Goal: Task Accomplishment & Management: Use online tool/utility

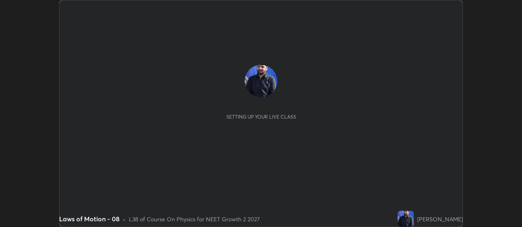
scroll to position [227, 522]
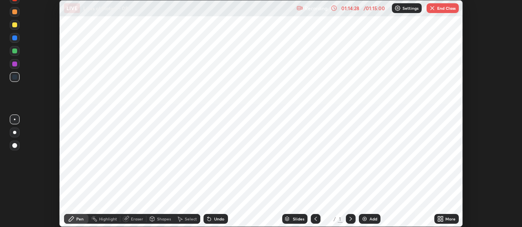
click at [445, 11] on button "End Class" at bounding box center [443, 8] width 32 height 10
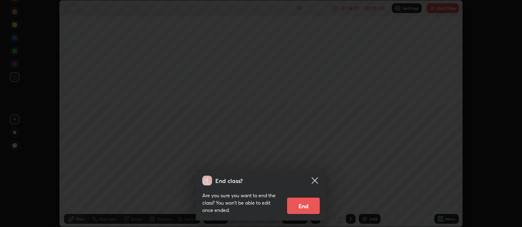
click at [305, 212] on button "End" at bounding box center [303, 206] width 33 height 16
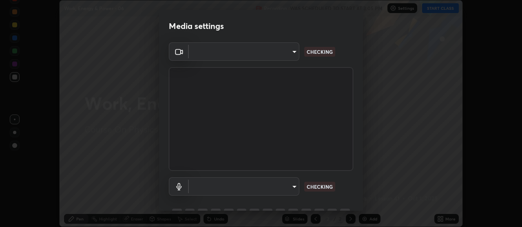
scroll to position [40, 0]
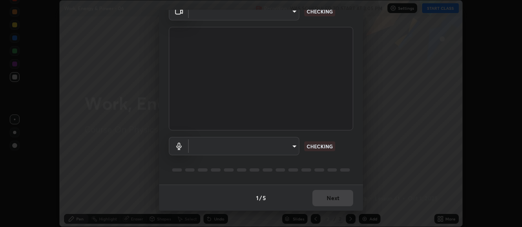
type input "a5cdc83613c3bae9a0318ea4cc03bb6affda8ba727544137782433a3cbd06d6b"
type input "communications"
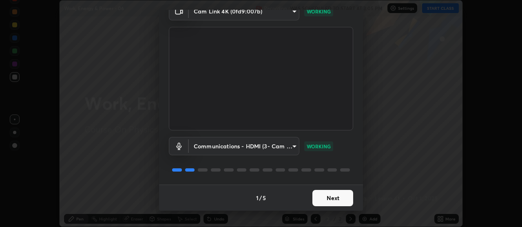
click at [335, 197] on button "Next" at bounding box center [332, 198] width 41 height 16
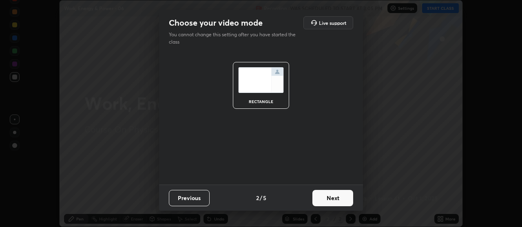
scroll to position [0, 0]
click at [336, 199] on button "Next" at bounding box center [332, 198] width 41 height 16
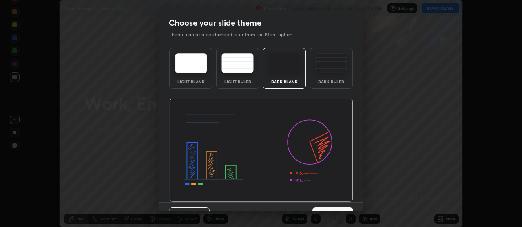
click at [338, 201] on img at bounding box center [261, 151] width 184 height 104
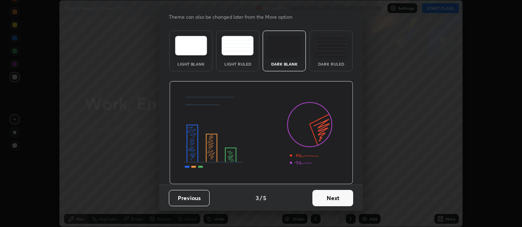
click at [335, 199] on button "Next" at bounding box center [332, 198] width 41 height 16
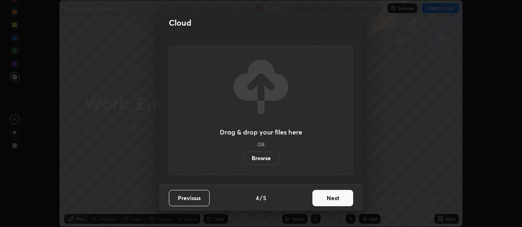
click at [335, 197] on button "Next" at bounding box center [332, 198] width 41 height 16
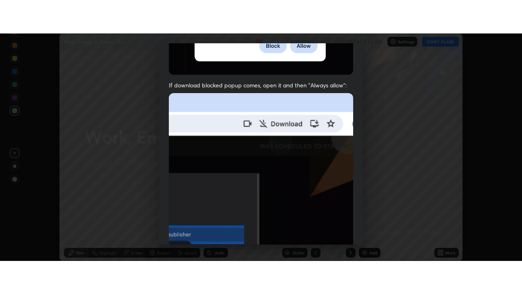
scroll to position [207, 0]
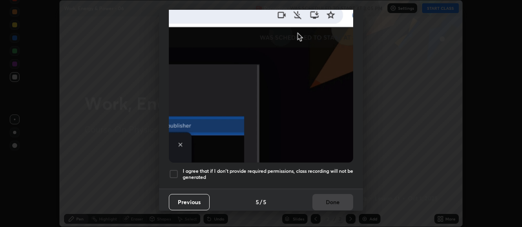
click at [324, 173] on h5 "I agree that if I don't provide required permissions, class recording will not …" at bounding box center [268, 174] width 170 height 13
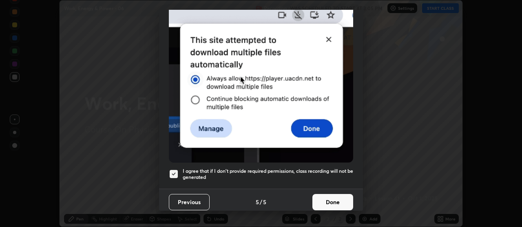
click at [333, 196] on button "Done" at bounding box center [332, 202] width 41 height 16
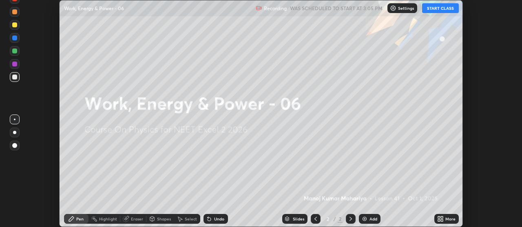
click at [441, 219] on icon at bounding box center [442, 220] width 2 height 2
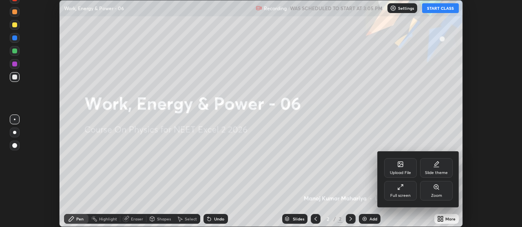
click at [440, 219] on div at bounding box center [261, 113] width 522 height 227
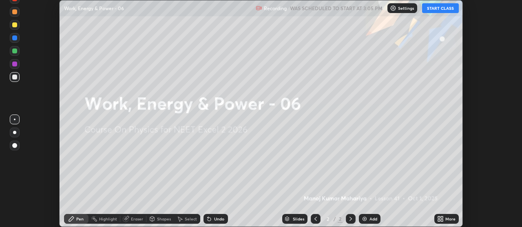
click at [440, 219] on icon at bounding box center [440, 219] width 7 height 7
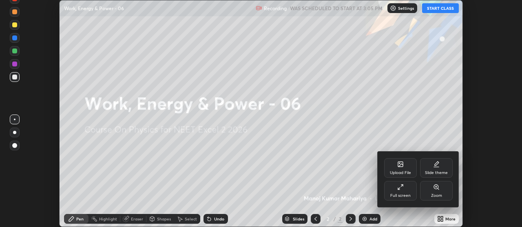
click at [404, 187] on div "Full screen" at bounding box center [400, 191] width 33 height 20
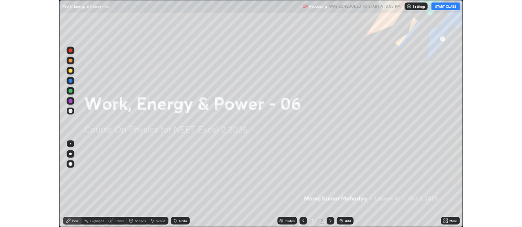
scroll to position [294, 522]
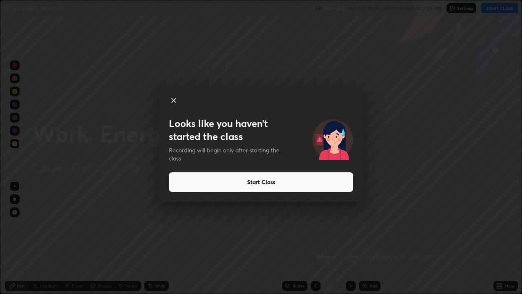
click at [185, 182] on button "Start Class" at bounding box center [261, 182] width 184 height 20
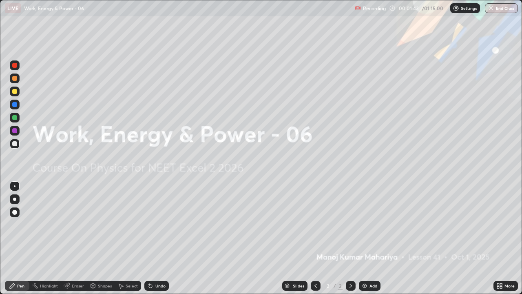
click at [360, 227] on div "Add" at bounding box center [370, 286] width 22 height 10
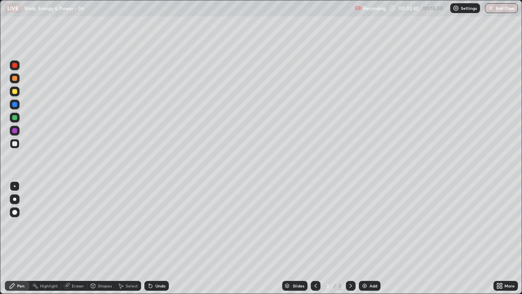
click at [92, 227] on icon at bounding box center [93, 284] width 4 height 1
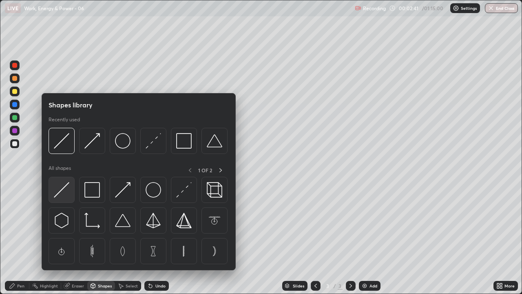
click at [58, 191] on img at bounding box center [61, 189] width 15 height 15
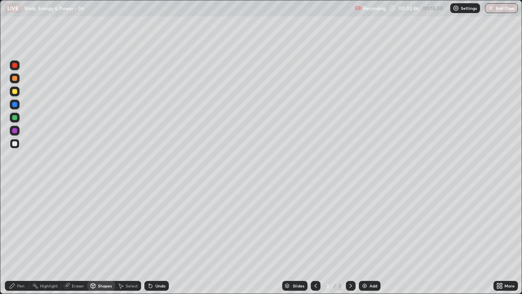
click at [22, 227] on div "Pen" at bounding box center [17, 286] width 24 height 10
click at [14, 92] on div at bounding box center [14, 91] width 5 height 5
click at [148, 227] on icon at bounding box center [150, 285] width 7 height 7
click at [150, 227] on icon at bounding box center [150, 285] width 3 height 3
click at [152, 227] on icon at bounding box center [150, 285] width 7 height 7
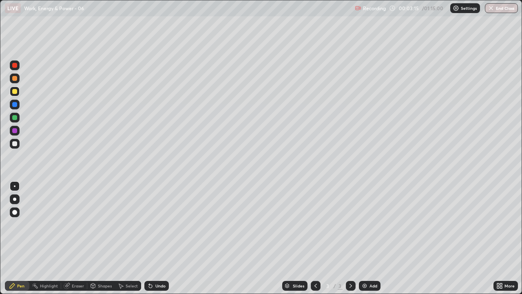
click at [153, 227] on icon at bounding box center [150, 285] width 7 height 7
click at [149, 227] on icon at bounding box center [150, 285] width 3 height 3
click at [13, 144] on div at bounding box center [14, 143] width 5 height 5
click at [14, 92] on div at bounding box center [14, 91] width 5 height 5
click at [15, 144] on div at bounding box center [14, 143] width 5 height 5
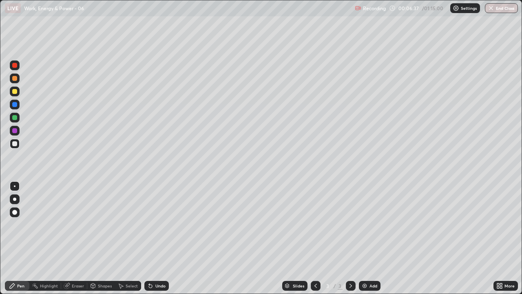
click at [14, 93] on div at bounding box center [14, 91] width 5 height 5
click at [362, 227] on img at bounding box center [364, 285] width 7 height 7
click at [18, 199] on div at bounding box center [15, 199] width 10 height 10
click at [14, 144] on div at bounding box center [14, 143] width 5 height 5
click at [14, 200] on div at bounding box center [14, 198] width 3 height 3
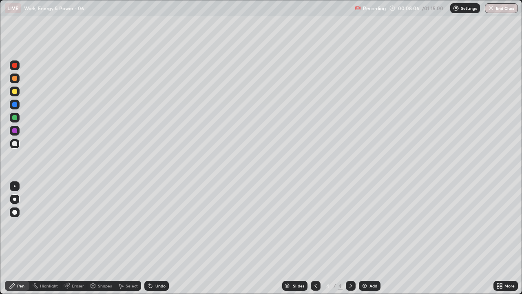
click at [13, 199] on div at bounding box center [14, 198] width 3 height 3
click at [15, 186] on div at bounding box center [15, 186] width 2 height 2
click at [148, 227] on icon at bounding box center [150, 285] width 7 height 7
click at [16, 140] on div at bounding box center [15, 144] width 10 height 10
click at [13, 91] on div at bounding box center [14, 91] width 5 height 5
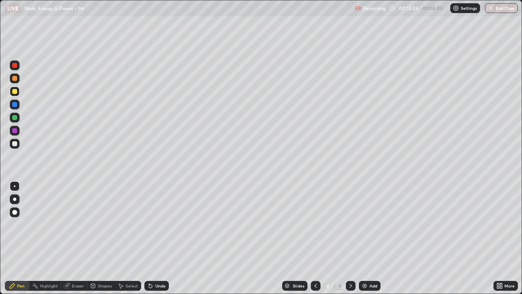
click at [13, 143] on div at bounding box center [14, 143] width 5 height 5
click at [361, 227] on img at bounding box center [364, 285] width 7 height 7
click at [13, 143] on div at bounding box center [14, 143] width 5 height 5
click at [14, 143] on div at bounding box center [14, 143] width 5 height 5
click at [12, 95] on div at bounding box center [15, 91] width 10 height 10
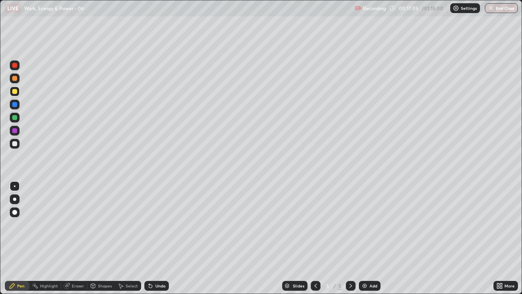
click at [361, 227] on img at bounding box center [364, 285] width 7 height 7
click at [18, 143] on div at bounding box center [15, 144] width 10 height 10
click at [152, 227] on icon at bounding box center [150, 285] width 7 height 7
click at [149, 227] on icon at bounding box center [149, 283] width 1 height 1
click at [149, 227] on icon at bounding box center [150, 285] width 3 height 3
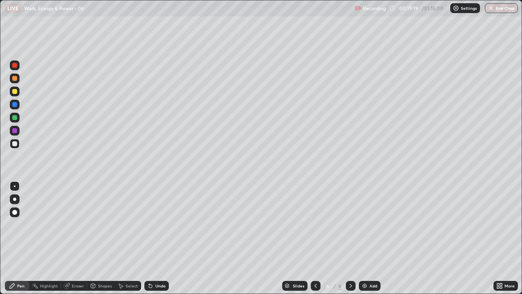
click at [149, 227] on icon at bounding box center [150, 285] width 3 height 3
click at [150, 227] on icon at bounding box center [150, 285] width 3 height 3
click at [315, 227] on icon at bounding box center [315, 285] width 7 height 7
click at [314, 227] on icon at bounding box center [315, 285] width 7 height 7
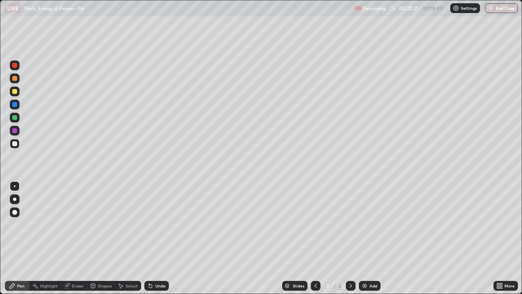
click at [315, 227] on icon at bounding box center [315, 285] width 7 height 7
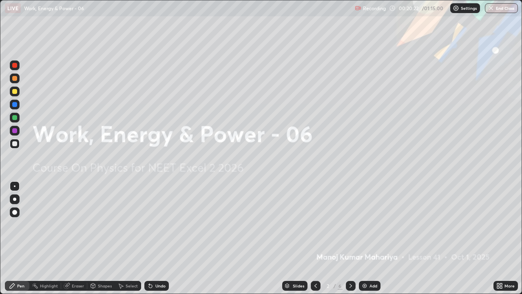
click at [346, 227] on div at bounding box center [351, 286] width 10 height 10
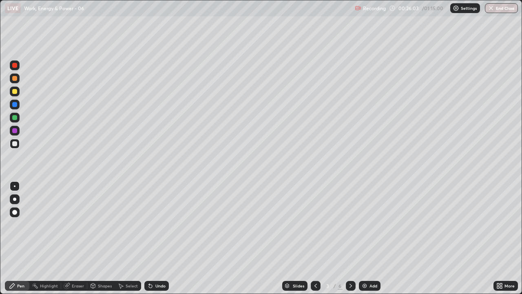
click at [149, 227] on icon at bounding box center [150, 285] width 3 height 3
click at [150, 227] on icon at bounding box center [150, 285] width 3 height 3
click at [350, 227] on icon at bounding box center [350, 285] width 7 height 7
click at [354, 227] on div at bounding box center [351, 286] width 10 height 10
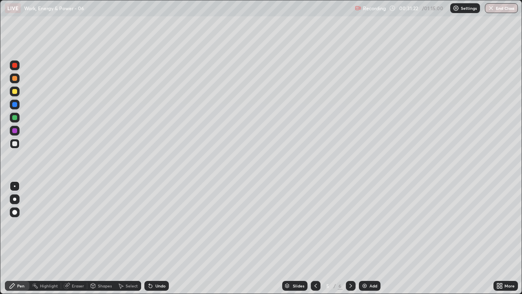
click at [315, 227] on icon at bounding box center [315, 285] width 7 height 7
click at [349, 227] on div at bounding box center [351, 286] width 10 height 10
click at [316, 227] on div at bounding box center [316, 286] width 10 height 10
click at [350, 227] on div at bounding box center [351, 286] width 10 height 10
click at [351, 227] on icon at bounding box center [350, 285] width 7 height 7
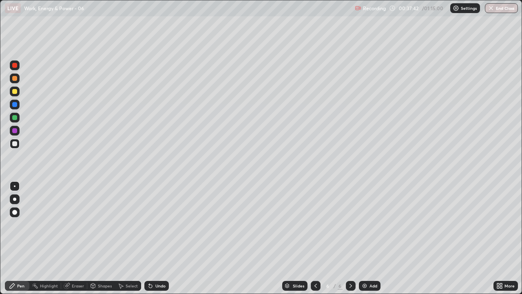
click at [315, 227] on icon at bounding box center [315, 285] width 7 height 7
click at [350, 227] on icon at bounding box center [350, 285] width 7 height 7
click at [157, 227] on div "Undo" at bounding box center [156, 286] width 24 height 10
click at [155, 227] on div "Undo" at bounding box center [156, 286] width 24 height 10
click at [315, 227] on icon at bounding box center [315, 285] width 7 height 7
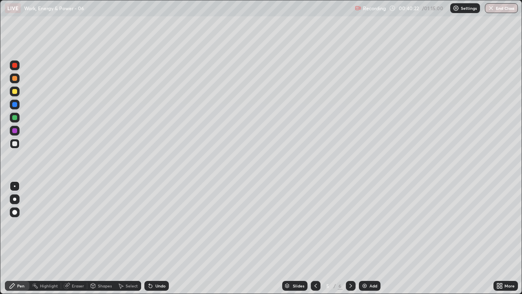
click at [350, 227] on icon at bounding box center [350, 285] width 7 height 7
click at [149, 227] on icon at bounding box center [150, 285] width 3 height 3
click at [13, 143] on div at bounding box center [14, 143] width 5 height 5
click at [362, 227] on img at bounding box center [364, 285] width 7 height 7
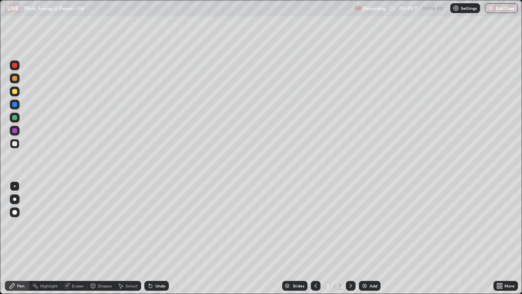
click at [14, 144] on div at bounding box center [14, 143] width 5 height 5
click at [14, 92] on div at bounding box center [14, 91] width 5 height 5
click at [150, 227] on icon at bounding box center [150, 285] width 3 height 3
click at [19, 140] on div at bounding box center [15, 144] width 10 height 10
click at [149, 227] on icon at bounding box center [149, 283] width 1 height 1
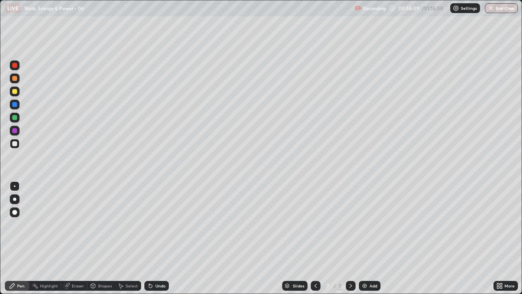
click at [149, 227] on icon at bounding box center [150, 285] width 3 height 3
click at [150, 227] on icon at bounding box center [150, 285] width 3 height 3
click at [149, 227] on icon at bounding box center [150, 285] width 3 height 3
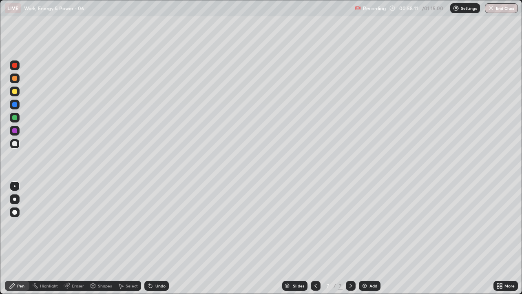
click at [149, 227] on icon at bounding box center [150, 285] width 3 height 3
click at [144, 227] on div "Undo" at bounding box center [156, 286] width 24 height 10
click at [149, 227] on icon at bounding box center [150, 285] width 3 height 3
click at [148, 227] on icon at bounding box center [150, 285] width 7 height 7
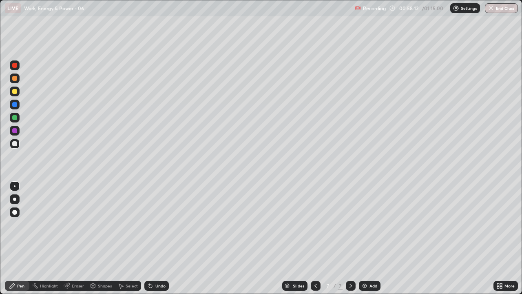
click at [149, 227] on icon at bounding box center [150, 285] width 3 height 3
click at [148, 227] on icon at bounding box center [150, 285] width 7 height 7
click at [149, 227] on icon at bounding box center [150, 285] width 3 height 3
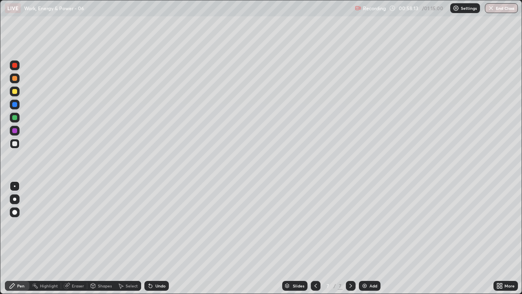
click at [149, 227] on icon at bounding box center [150, 285] width 3 height 3
click at [147, 227] on icon at bounding box center [150, 285] width 7 height 7
click at [148, 227] on icon at bounding box center [150, 285] width 7 height 7
click at [149, 227] on icon at bounding box center [150, 285] width 3 height 3
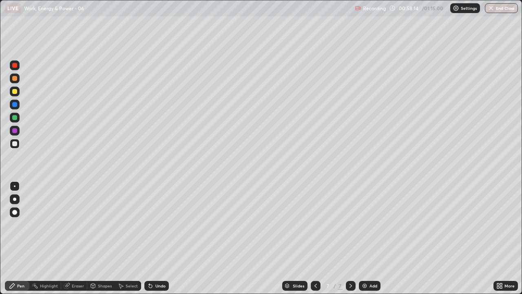
click at [149, 227] on icon at bounding box center [150, 285] width 3 height 3
click at [147, 227] on div "Undo" at bounding box center [156, 286] width 24 height 10
click at [149, 227] on icon at bounding box center [150, 285] width 3 height 3
click at [150, 227] on icon at bounding box center [150, 285] width 3 height 3
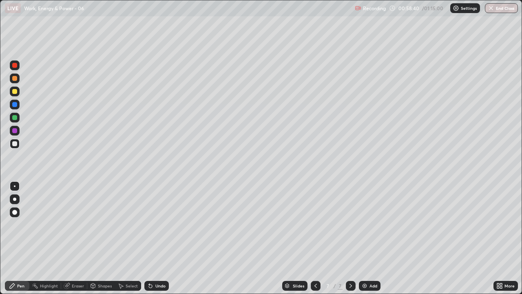
click at [152, 227] on icon at bounding box center [150, 285] width 7 height 7
click at [369, 227] on div "Add" at bounding box center [373, 285] width 8 height 4
click at [16, 66] on div at bounding box center [14, 65] width 5 height 5
click at [15, 92] on div at bounding box center [14, 91] width 5 height 5
click at [361, 227] on img at bounding box center [364, 285] width 7 height 7
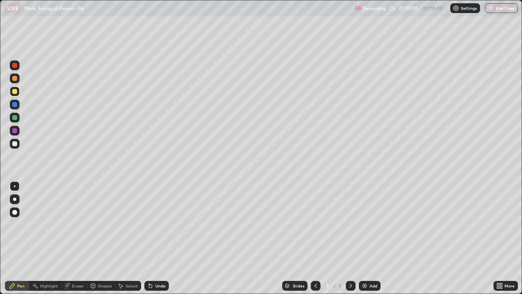
click at [14, 92] on div at bounding box center [14, 91] width 5 height 5
click at [150, 227] on icon at bounding box center [150, 285] width 3 height 3
click at [151, 227] on icon at bounding box center [150, 285] width 7 height 7
click at [144, 227] on div "Undo" at bounding box center [156, 286] width 24 height 10
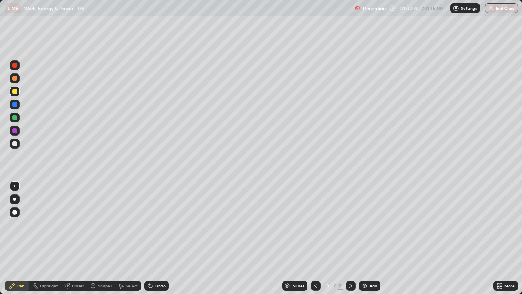
click at [149, 227] on icon at bounding box center [149, 283] width 1 height 1
click at [151, 227] on icon at bounding box center [150, 285] width 7 height 7
click at [16, 146] on div at bounding box center [14, 143] width 5 height 5
click at [150, 227] on icon at bounding box center [150, 285] width 3 height 3
click at [150, 227] on div "Undo" at bounding box center [156, 286] width 24 height 10
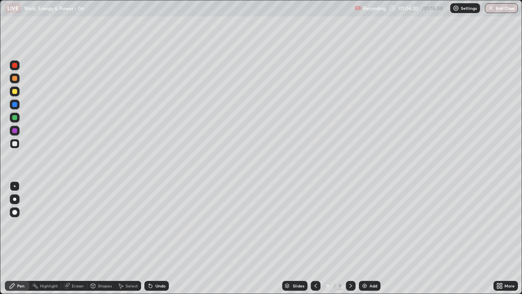
click at [149, 227] on icon at bounding box center [149, 283] width 1 height 1
click at [147, 227] on icon at bounding box center [150, 285] width 7 height 7
click at [152, 227] on icon at bounding box center [150, 285] width 7 height 7
click at [315, 227] on icon at bounding box center [315, 285] width 7 height 7
click at [314, 227] on icon at bounding box center [315, 285] width 7 height 7
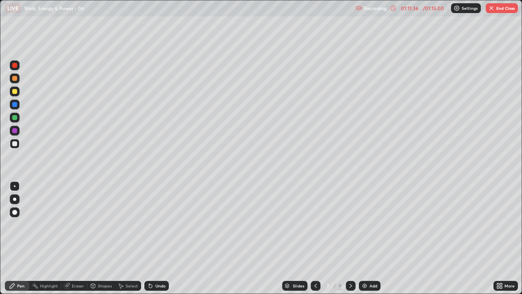
click at [354, 227] on div at bounding box center [351, 285] width 10 height 16
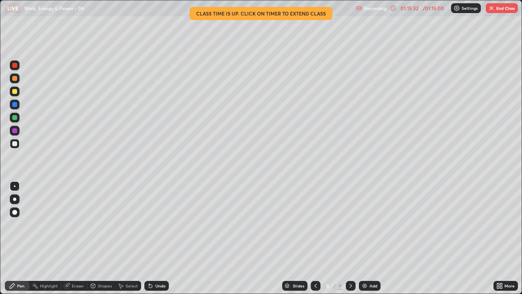
click at [351, 227] on icon at bounding box center [351, 285] width 2 height 4
click at [500, 4] on button "End Class" at bounding box center [502, 8] width 32 height 10
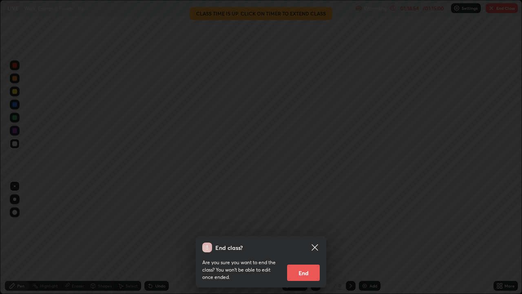
click at [311, 227] on button "End" at bounding box center [303, 272] width 33 height 16
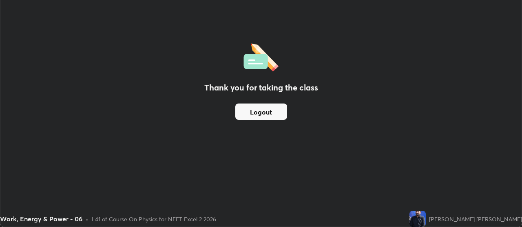
scroll to position [40556, 40261]
